Goal: Task Accomplishment & Management: Manage account settings

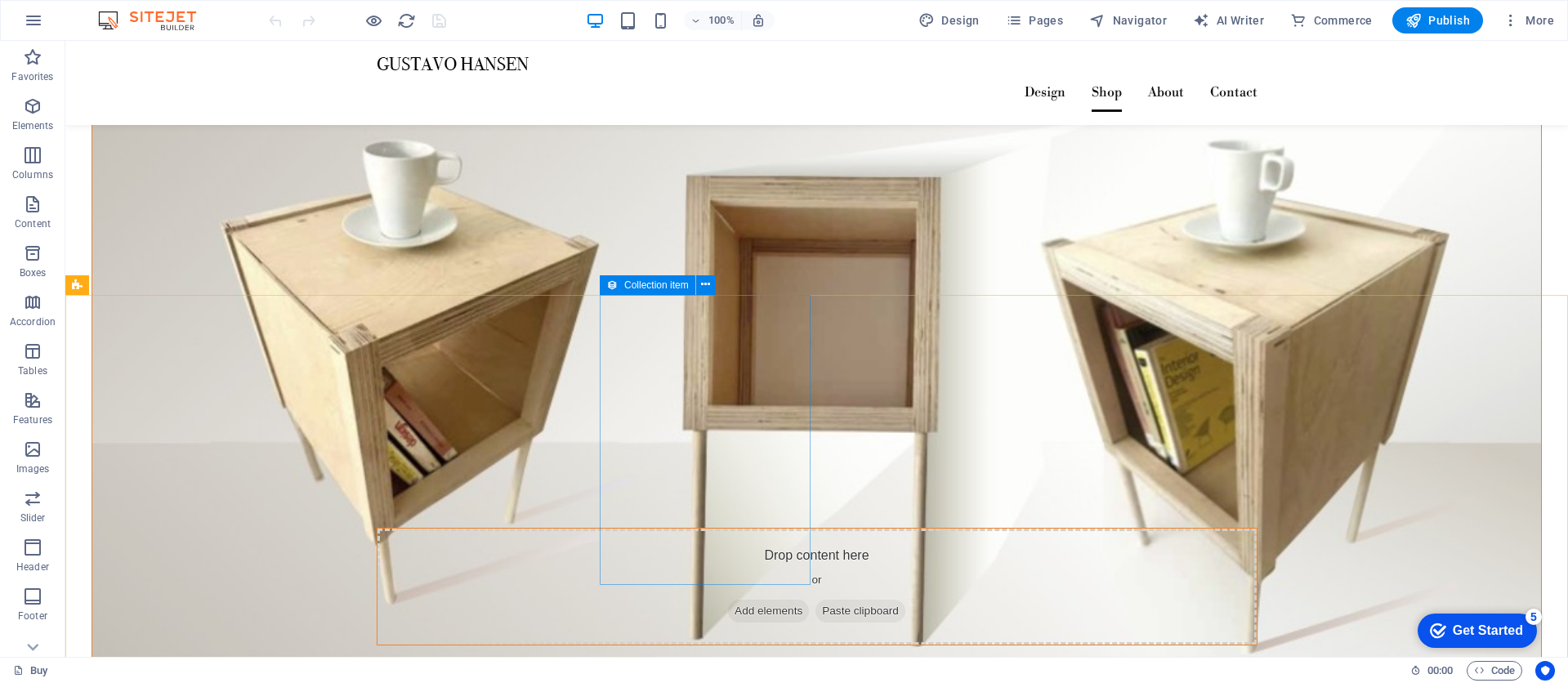
scroll to position [2235, 0]
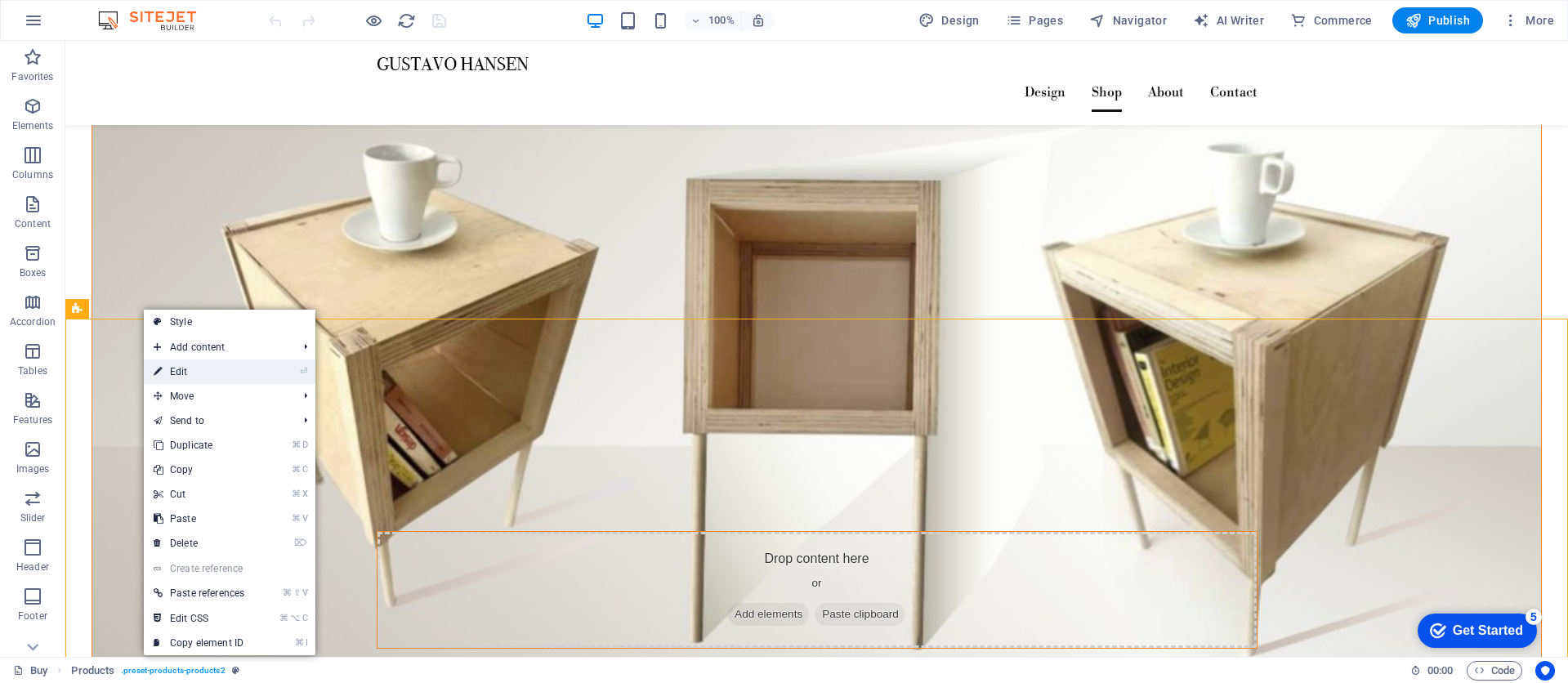
click at [200, 374] on link "⏎ Edit" at bounding box center [199, 372] width 110 height 25
select select "68b3a083caab7e80ba0fb71c"
select select "createdAt_DESC"
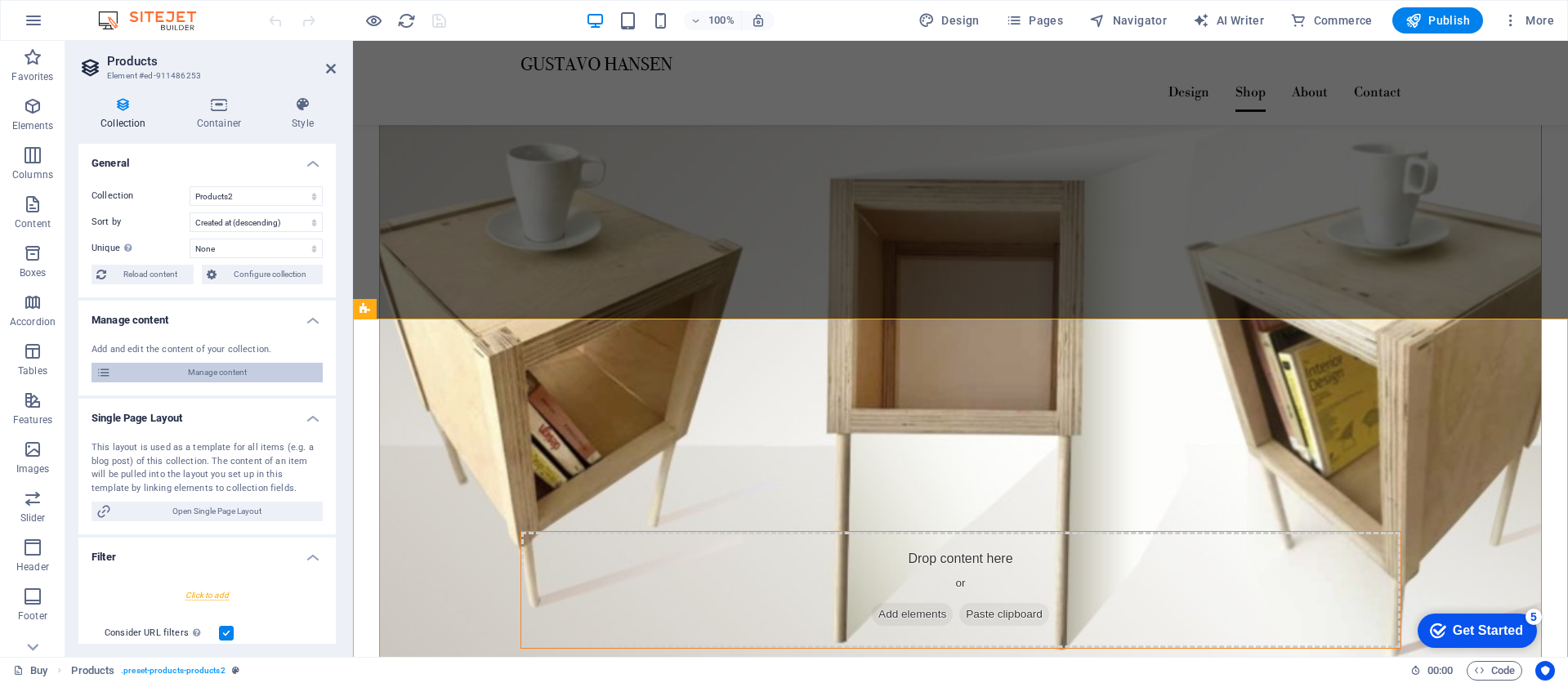
click at [234, 373] on span "Manage content" at bounding box center [216, 373] width 202 height 20
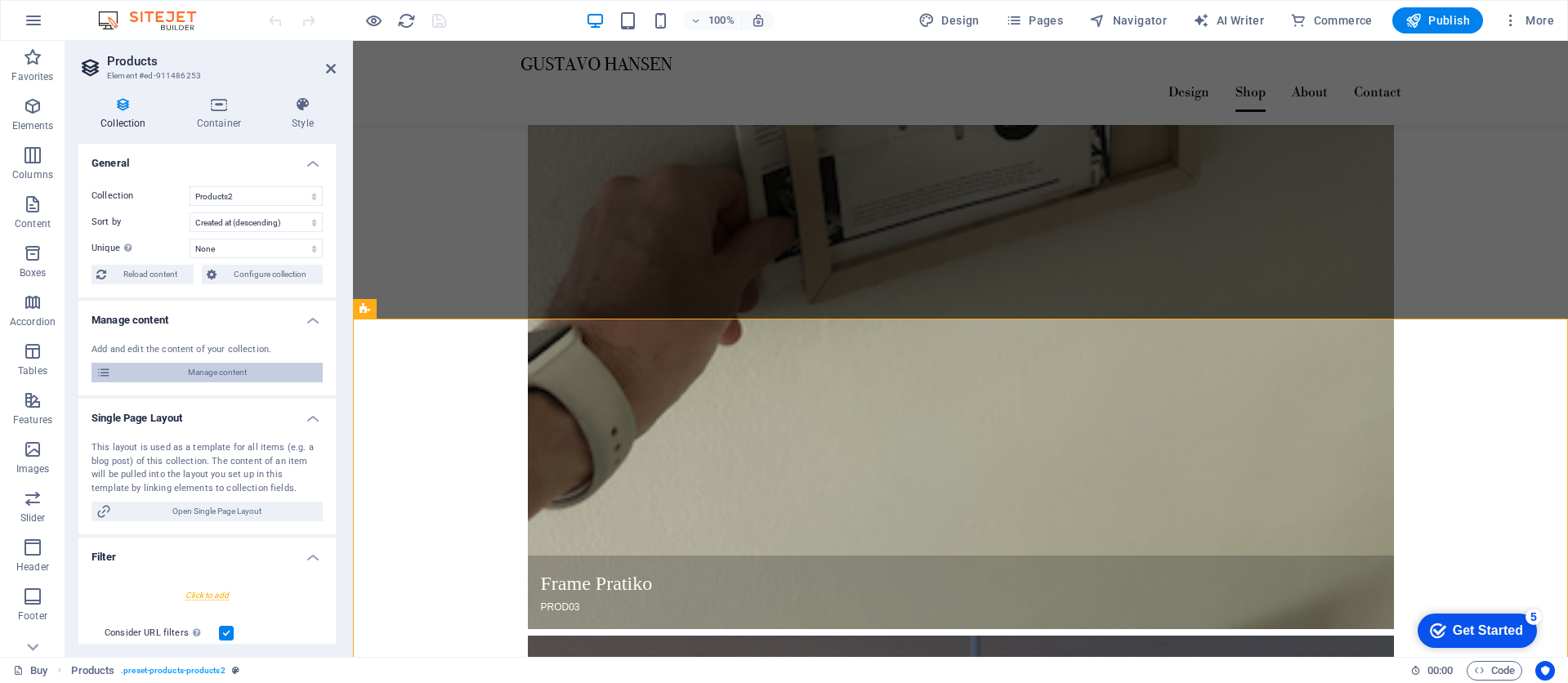
scroll to position [0, 0]
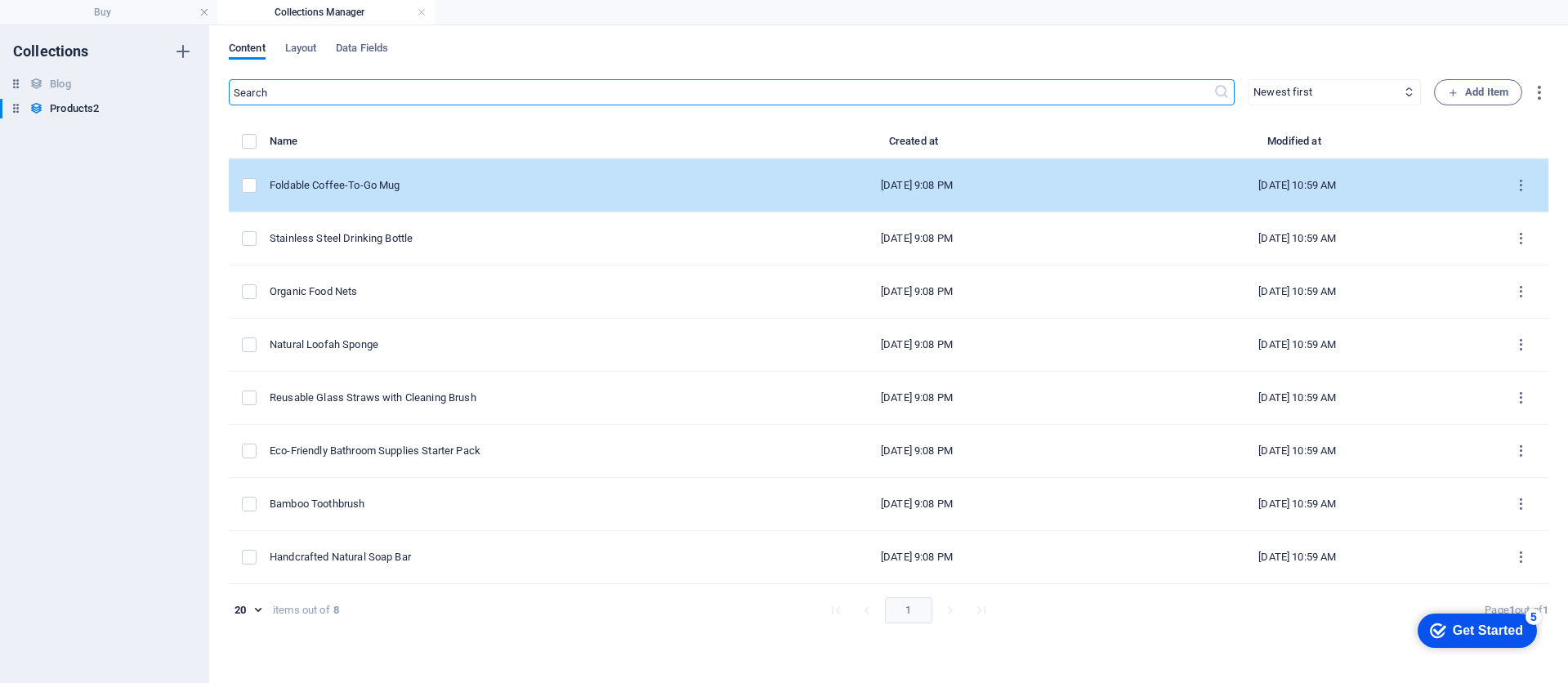
click at [435, 183] on div "Foldable Coffee-To-Go Mug" at bounding box center [495, 185] width 449 height 15
select select "Out of stock"
